Goal: Find specific page/section

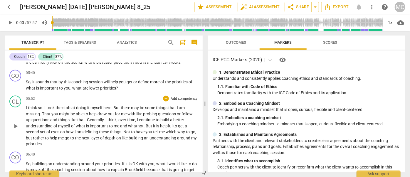
scroll to position [347, 0]
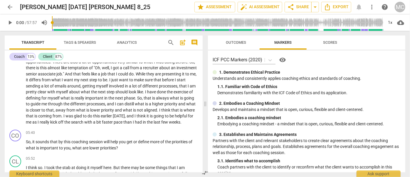
click at [7, 8] on span "arrow_back" at bounding box center [9, 7] width 7 height 7
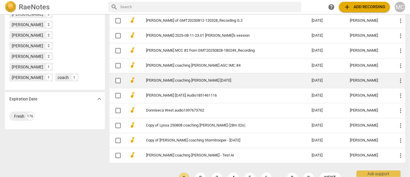
scroll to position [305, 0]
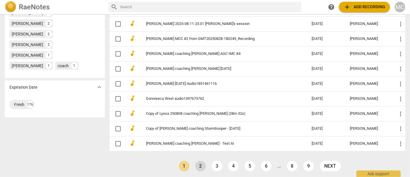
click at [197, 165] on link "2" at bounding box center [200, 166] width 11 height 11
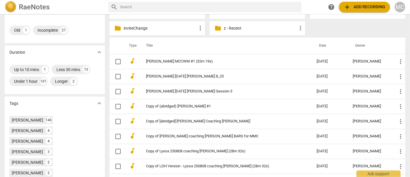
scroll to position [107, 0]
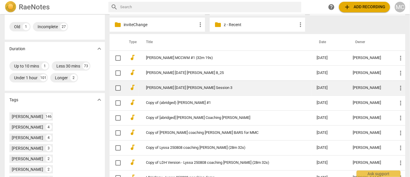
click at [168, 86] on link "John Broady 2025-08-11 Broady Session 3" at bounding box center [220, 88] width 149 height 4
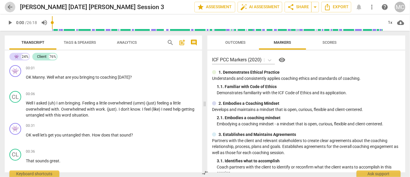
click at [8, 4] on span "arrow_back" at bounding box center [9, 7] width 7 height 7
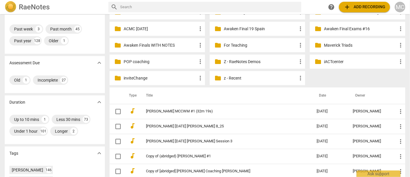
scroll to position [80, 0]
